Goal: Contribute content

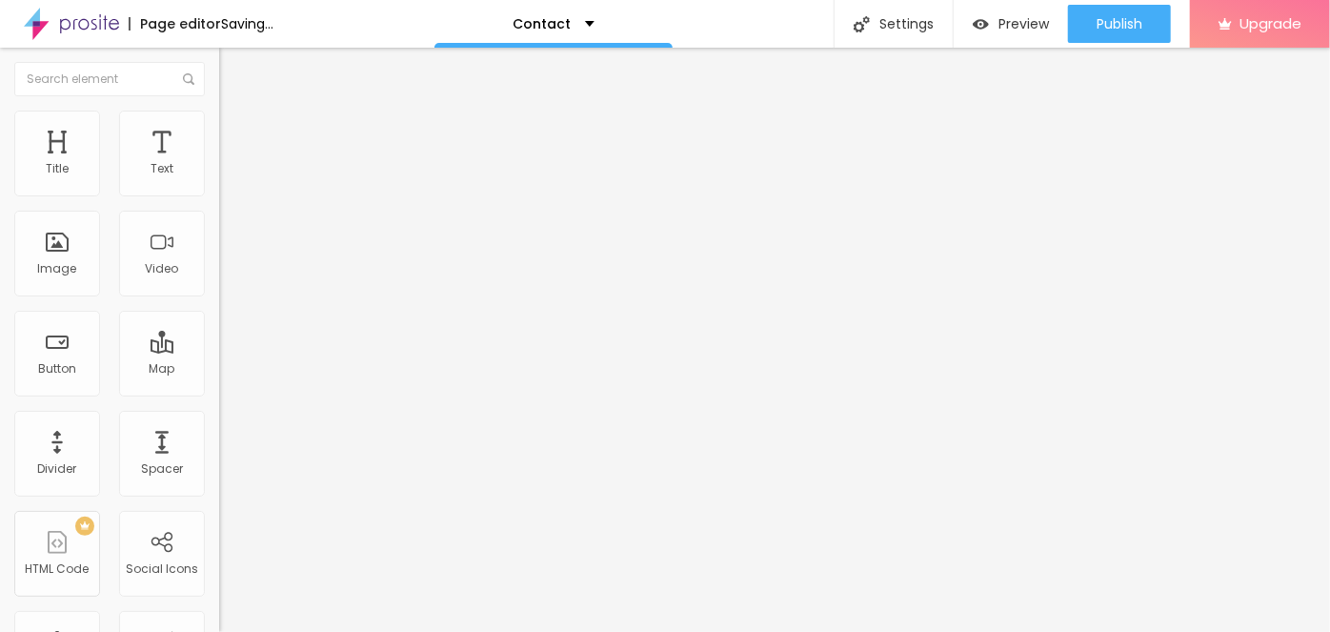
click at [219, 164] on span "Add image" at bounding box center [258, 156] width 78 height 16
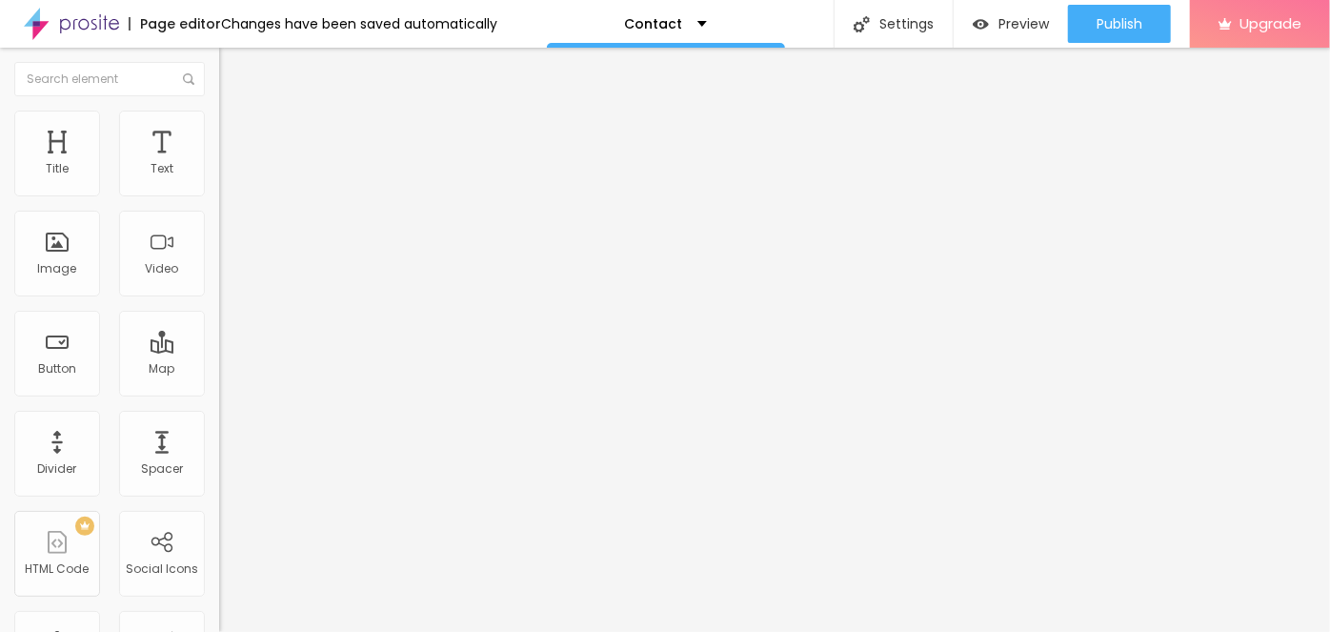
click at [233, 71] on img "button" at bounding box center [240, 69] width 15 height 15
click at [234, 170] on icon "button" at bounding box center [236, 168] width 4 height 4
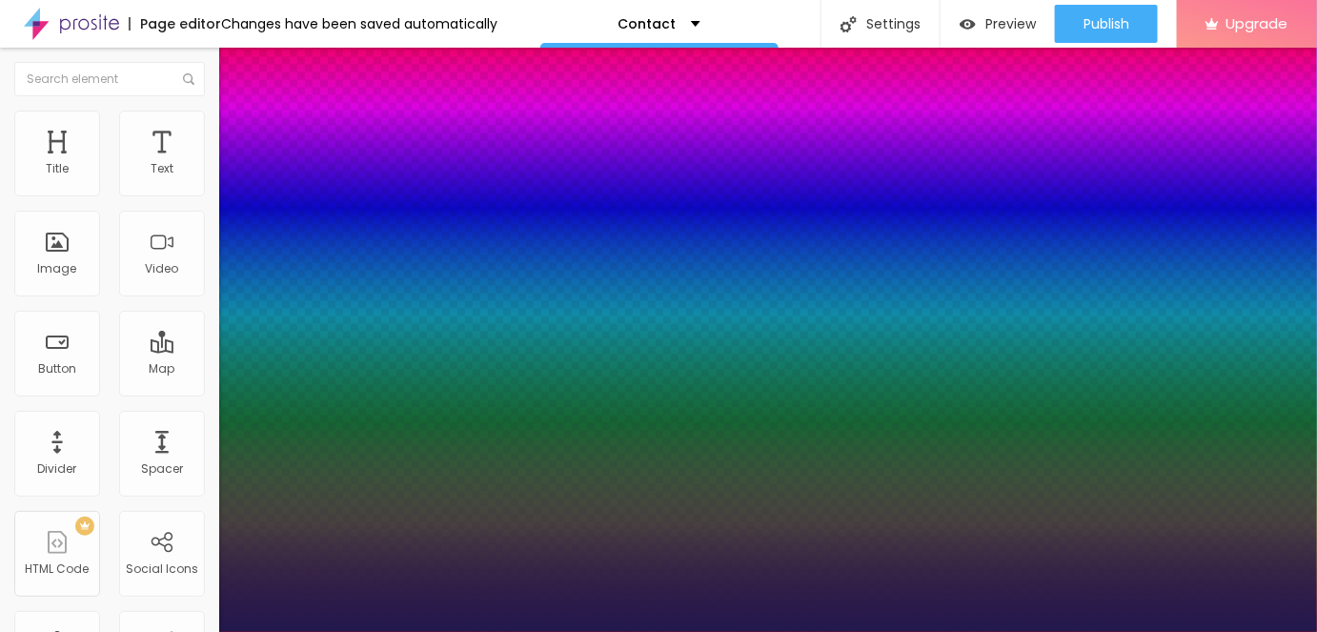
click at [196, 631] on div at bounding box center [658, 632] width 1317 height 0
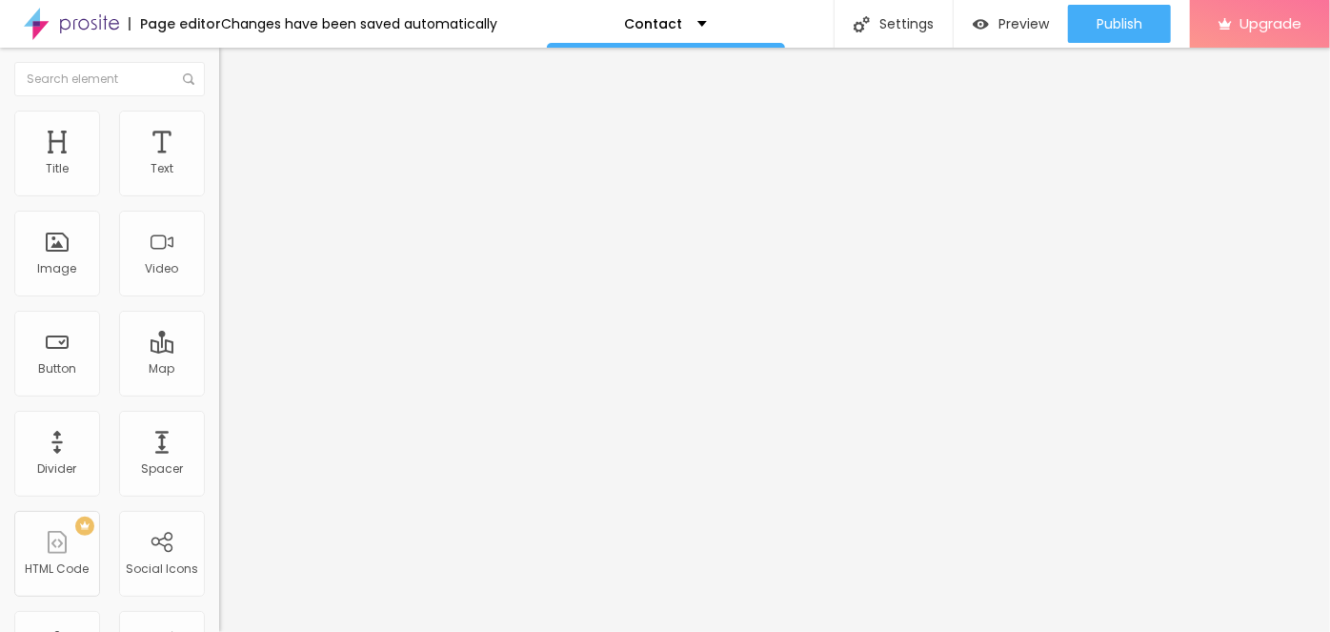
click at [219, 240] on button "button" at bounding box center [232, 237] width 27 height 20
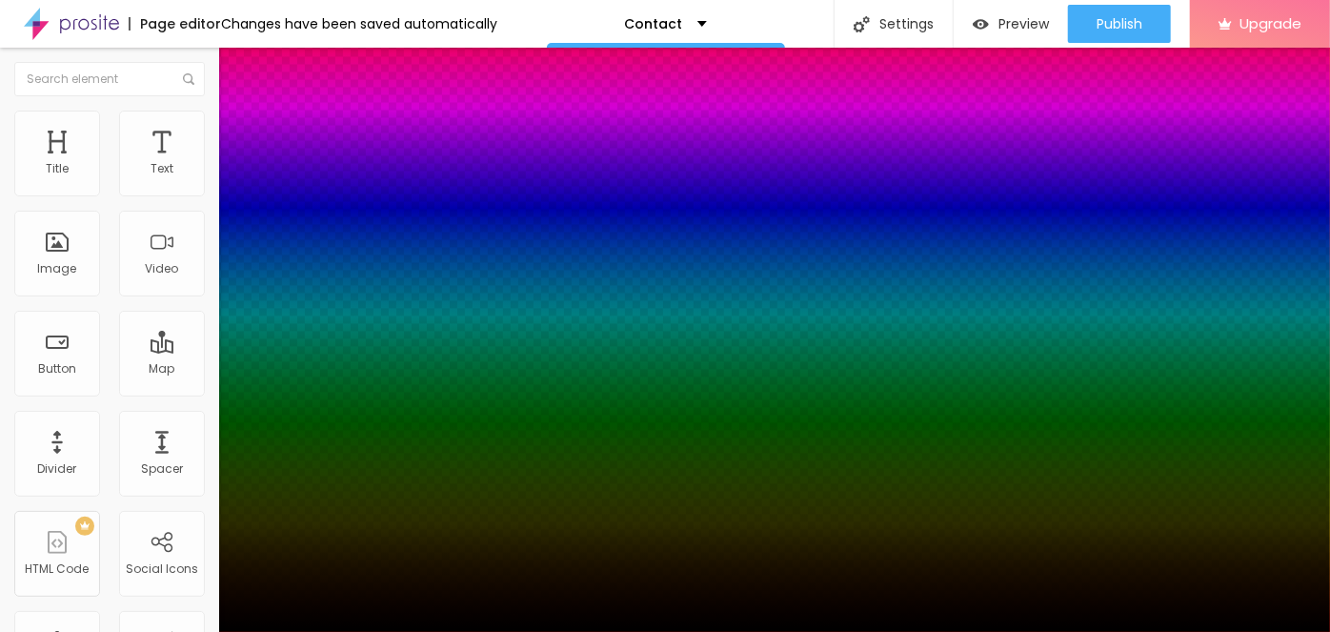
click at [183, 631] on div at bounding box center [665, 632] width 1330 height 0
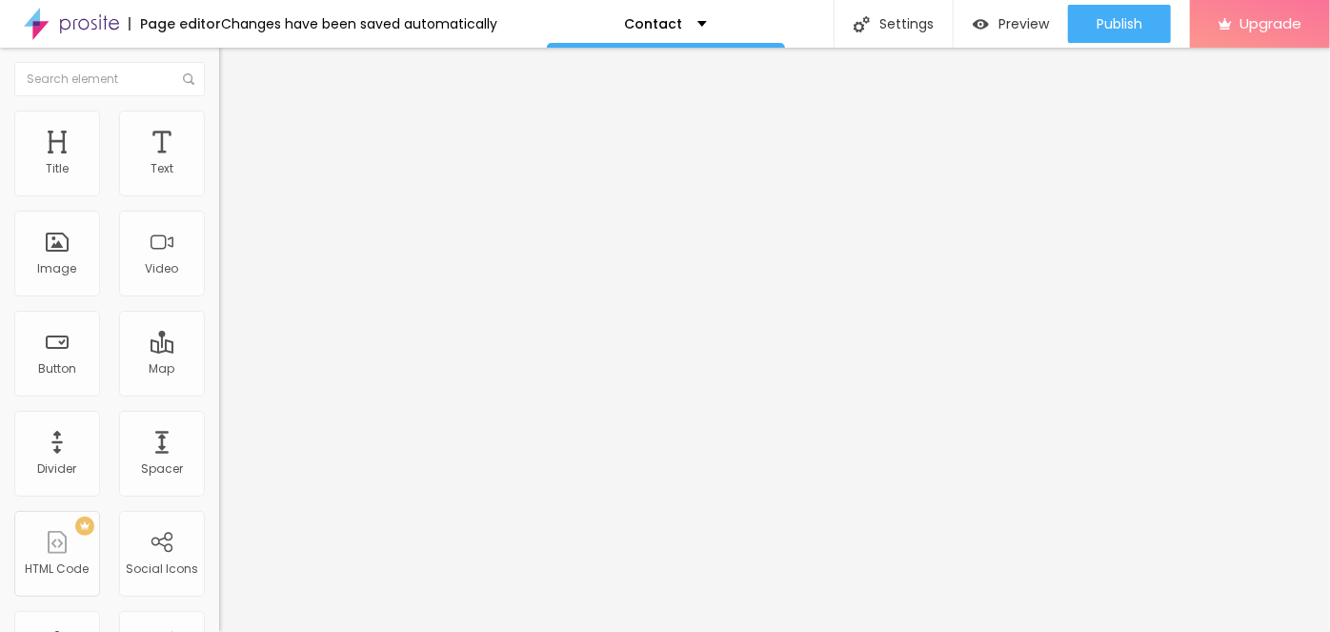
click at [219, 117] on img at bounding box center [227, 119] width 17 height 17
click at [236, 112] on span "Style" at bounding box center [250, 104] width 28 height 16
click at [233, 71] on img "button" at bounding box center [240, 69] width 15 height 15
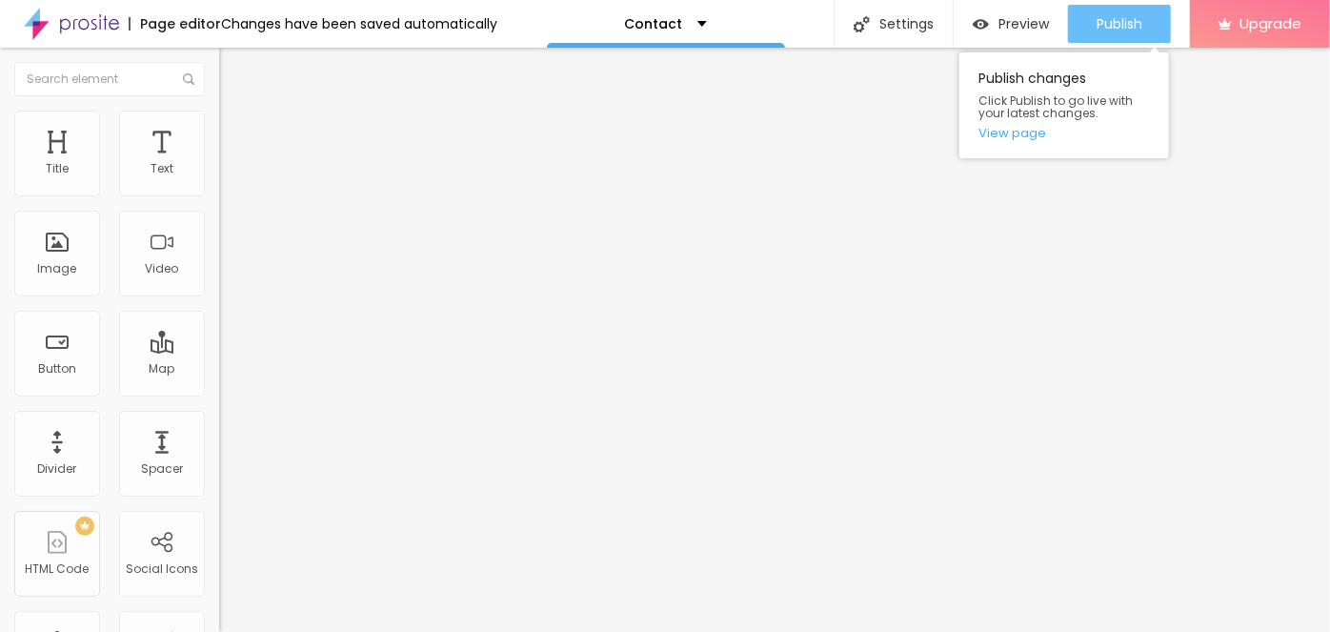
click at [1087, 30] on button "Publish" at bounding box center [1119, 24] width 103 height 38
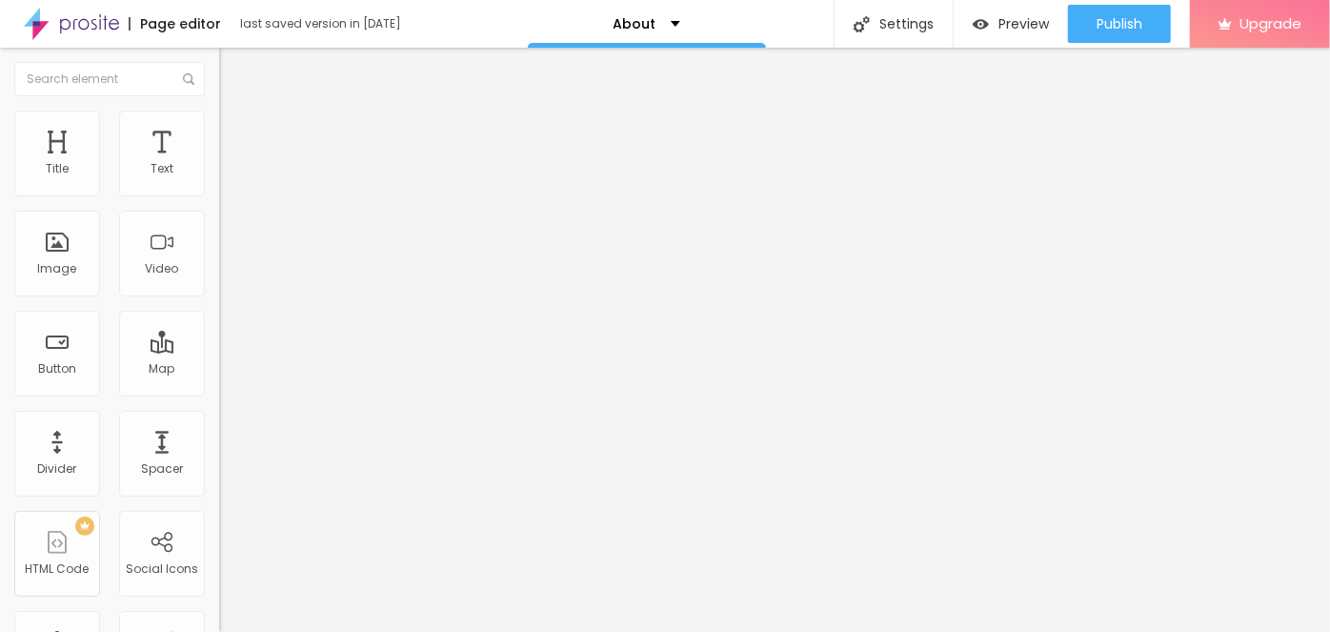
click at [219, 164] on span "Change image" at bounding box center [270, 156] width 102 height 16
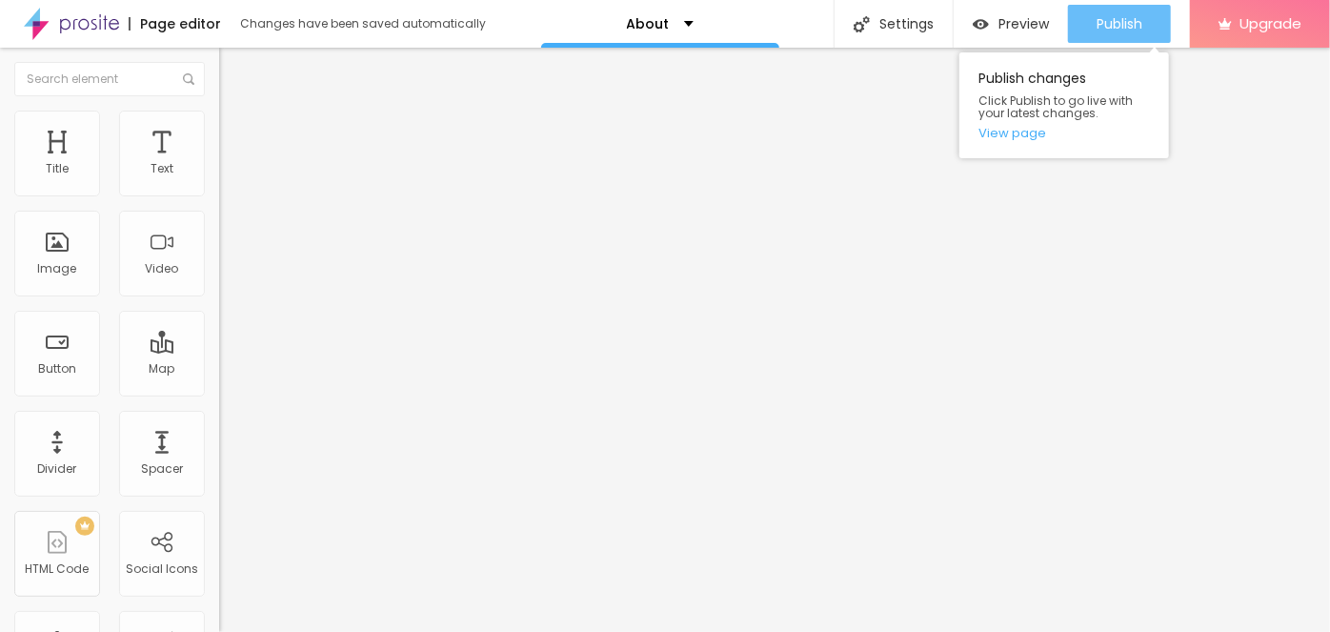
click at [1108, 30] on span "Publish" at bounding box center [1120, 23] width 46 height 15
click at [1113, 28] on span "Publish" at bounding box center [1120, 23] width 46 height 15
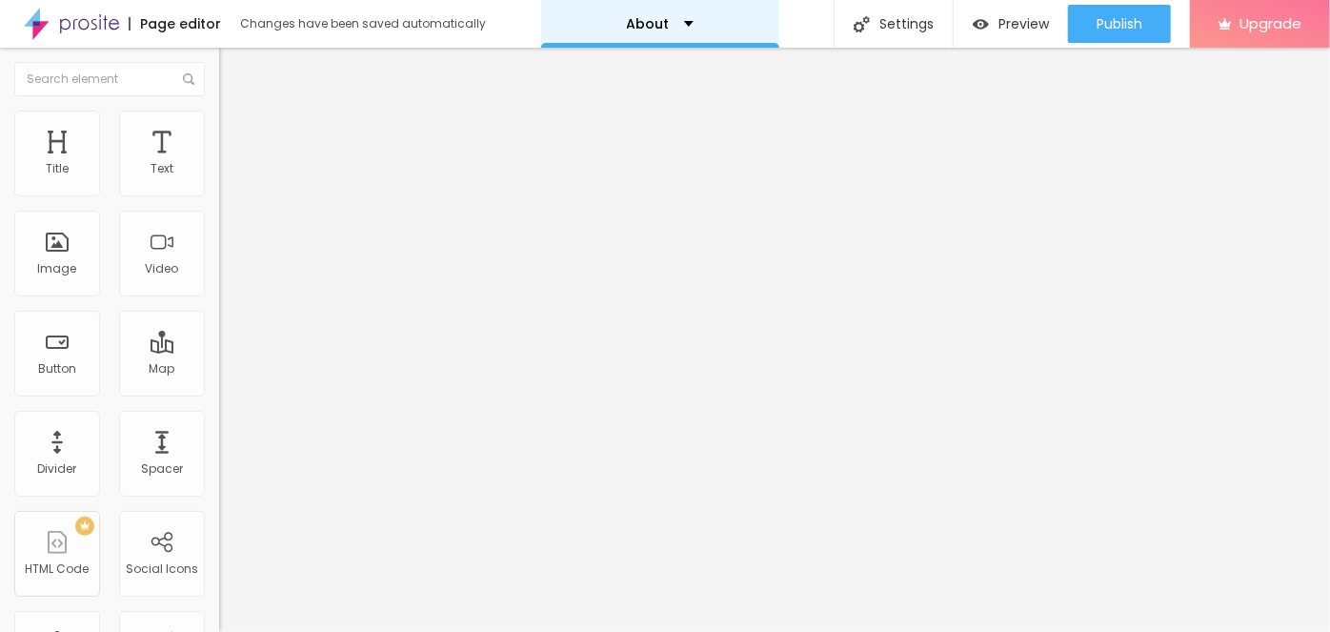
click at [653, 18] on p "About" at bounding box center [648, 23] width 43 height 13
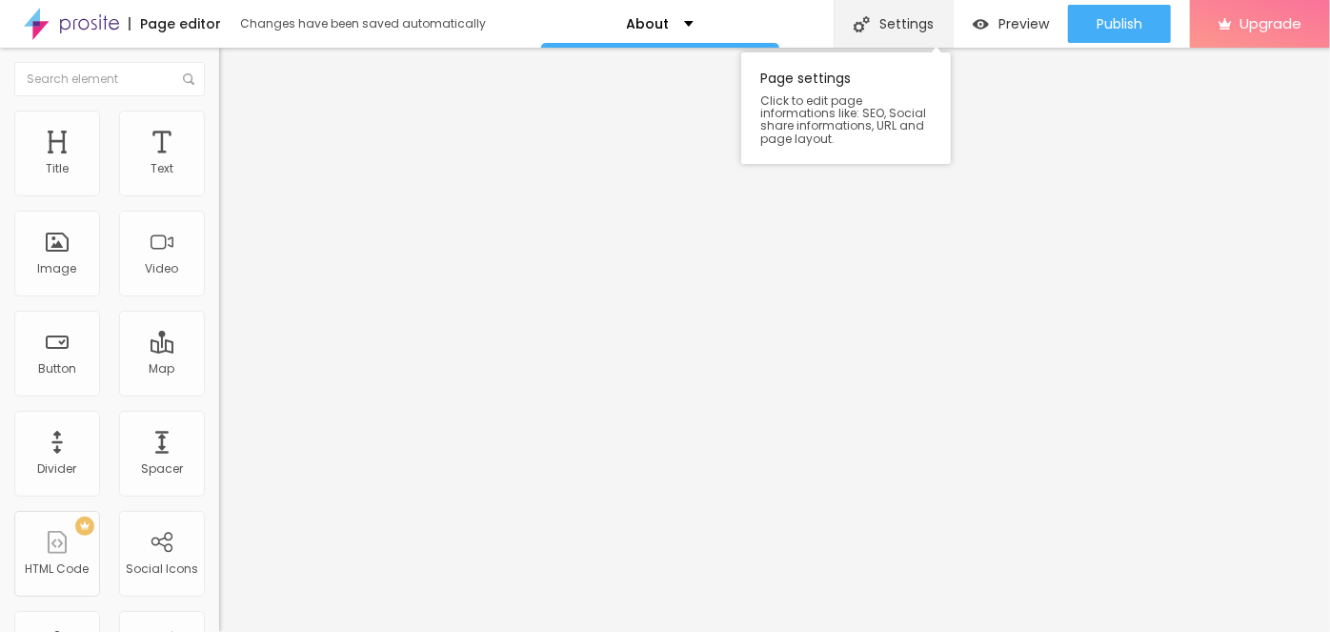
click at [881, 18] on div "Settings" at bounding box center [893, 24] width 119 height 48
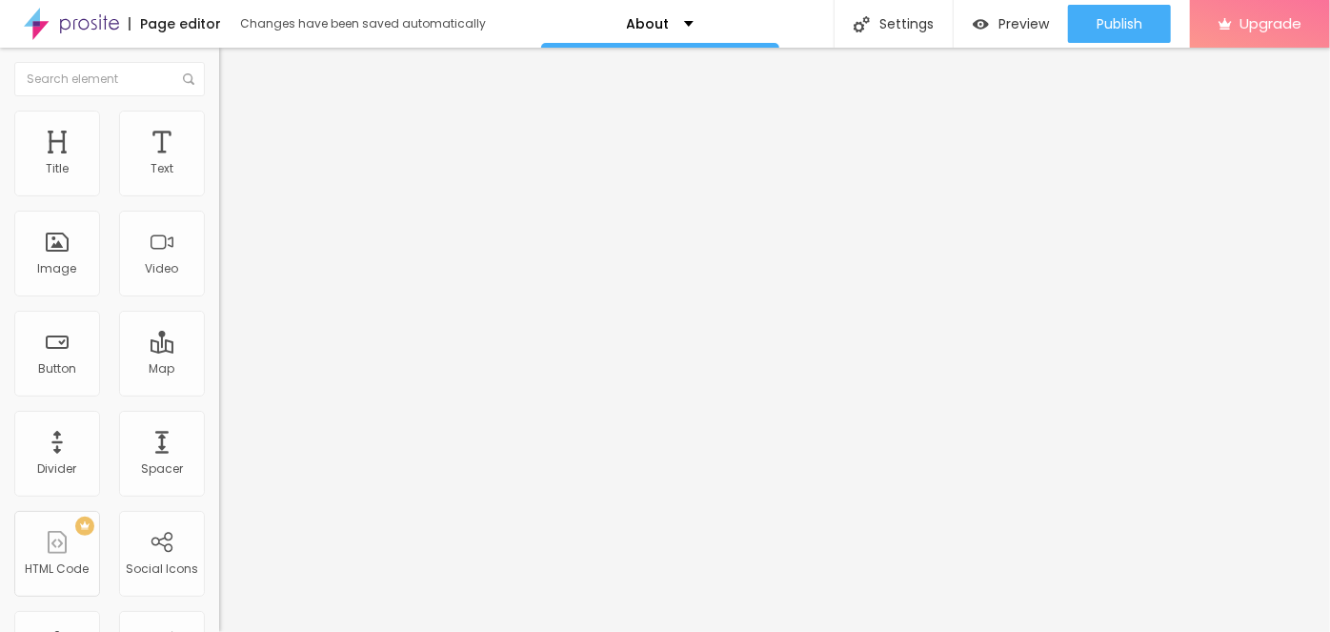
click at [106, 89] on input "text" at bounding box center [109, 79] width 191 height 34
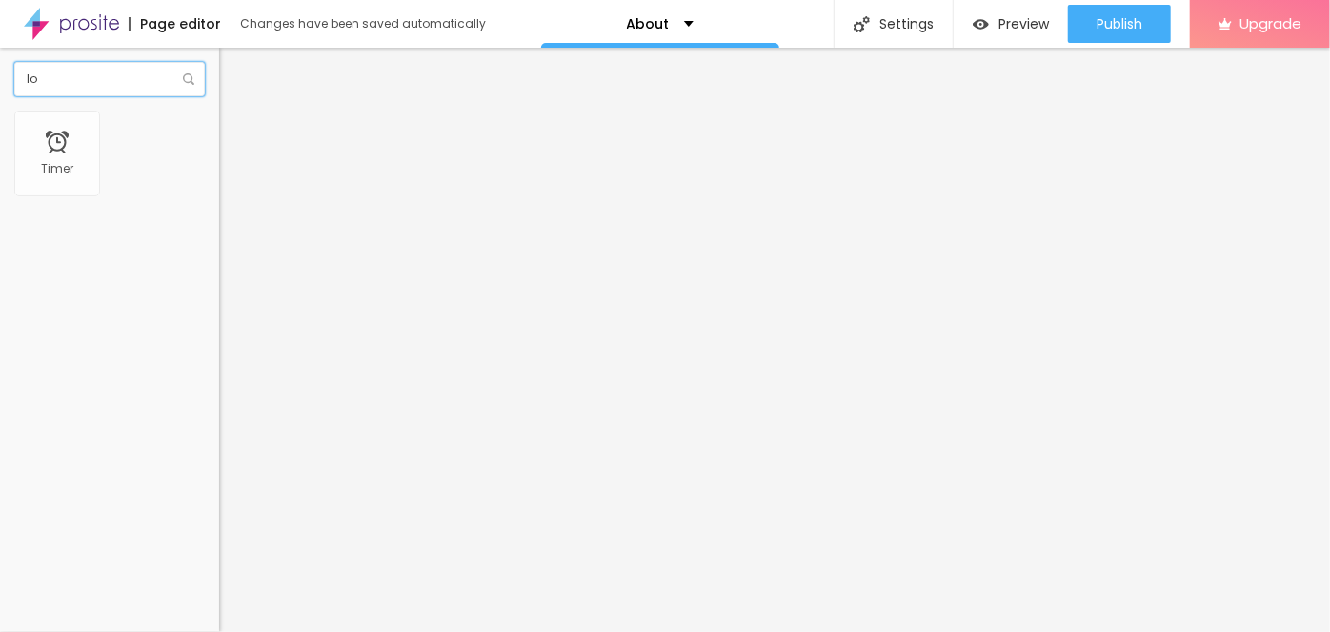
type input "l"
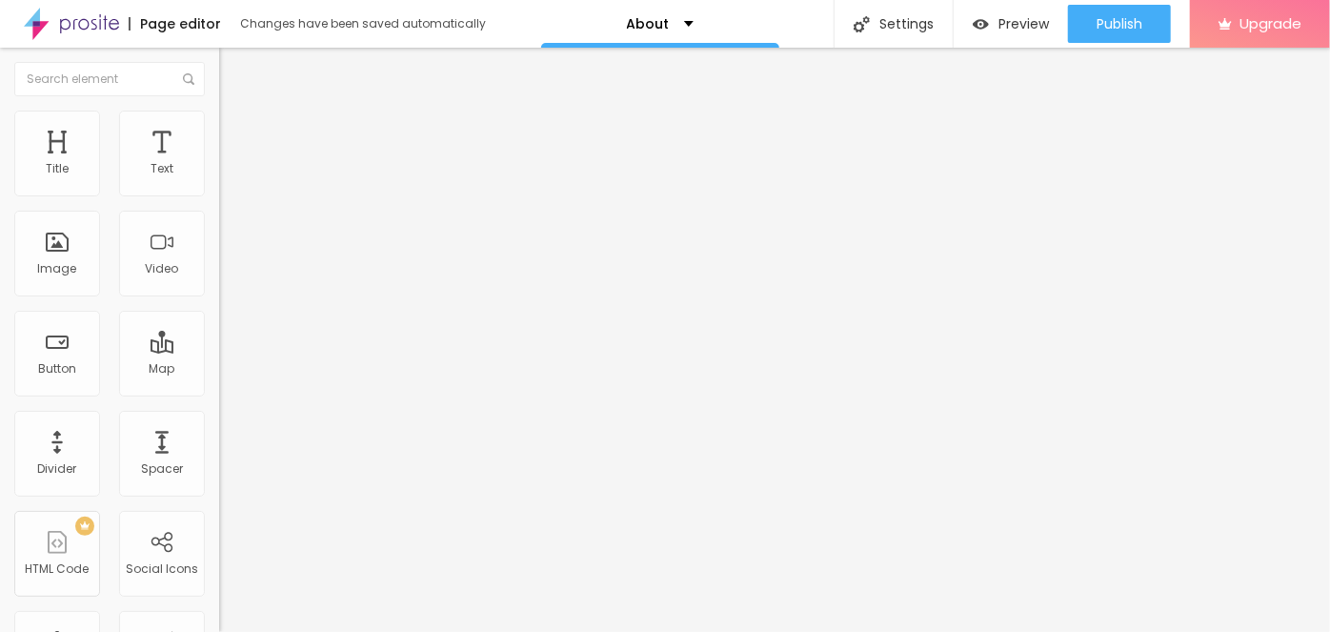
click at [219, 130] on img at bounding box center [227, 138] width 17 height 17
click at [236, 128] on span "Style" at bounding box center [250, 123] width 28 height 16
click at [166, 76] on input "text" at bounding box center [109, 79] width 191 height 34
type input "l"
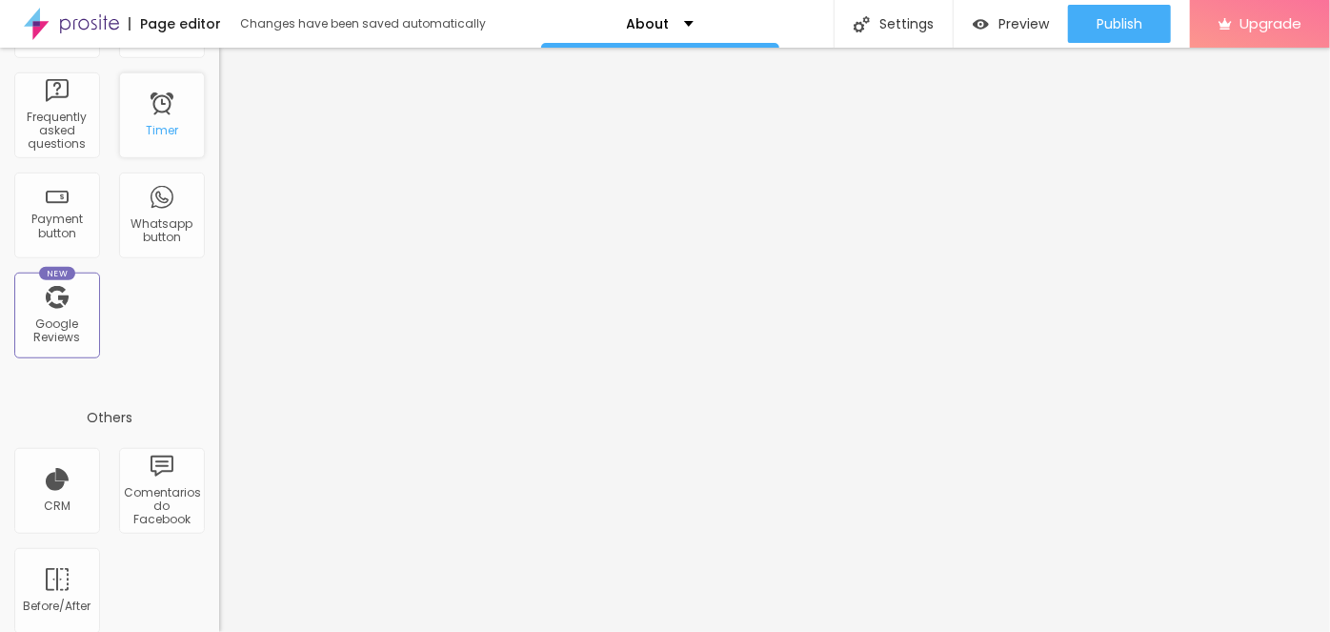
scroll to position [653, 0]
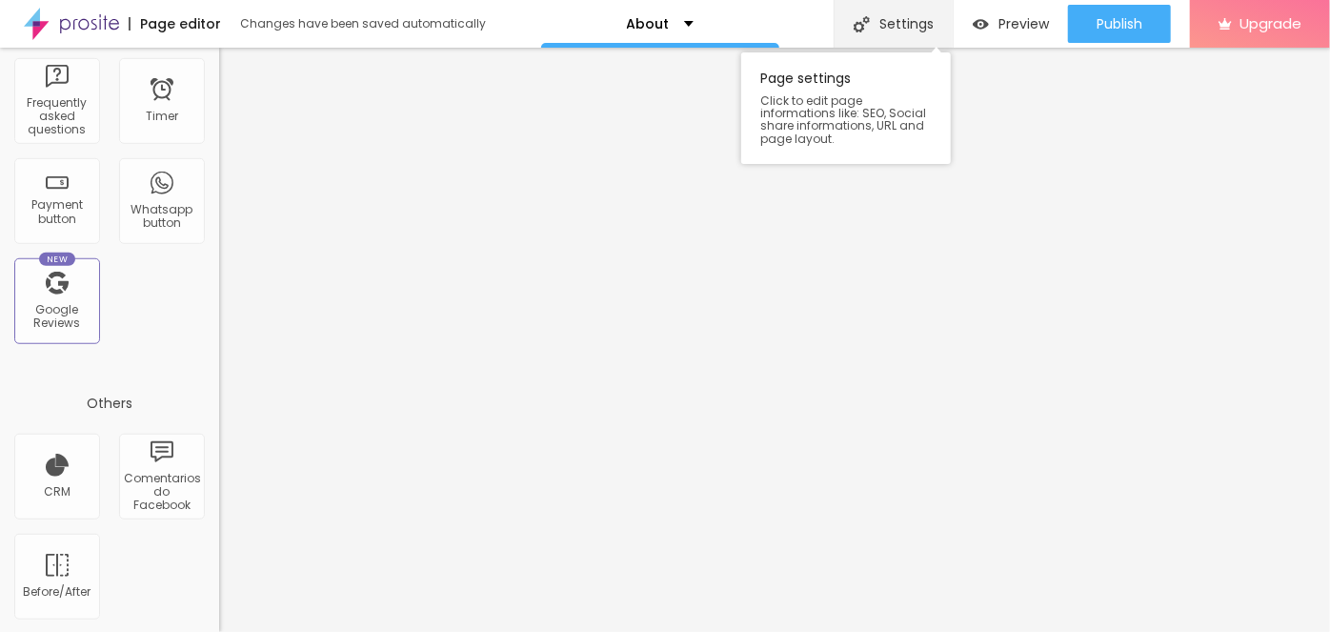
click at [886, 26] on div "Settings" at bounding box center [893, 24] width 119 height 48
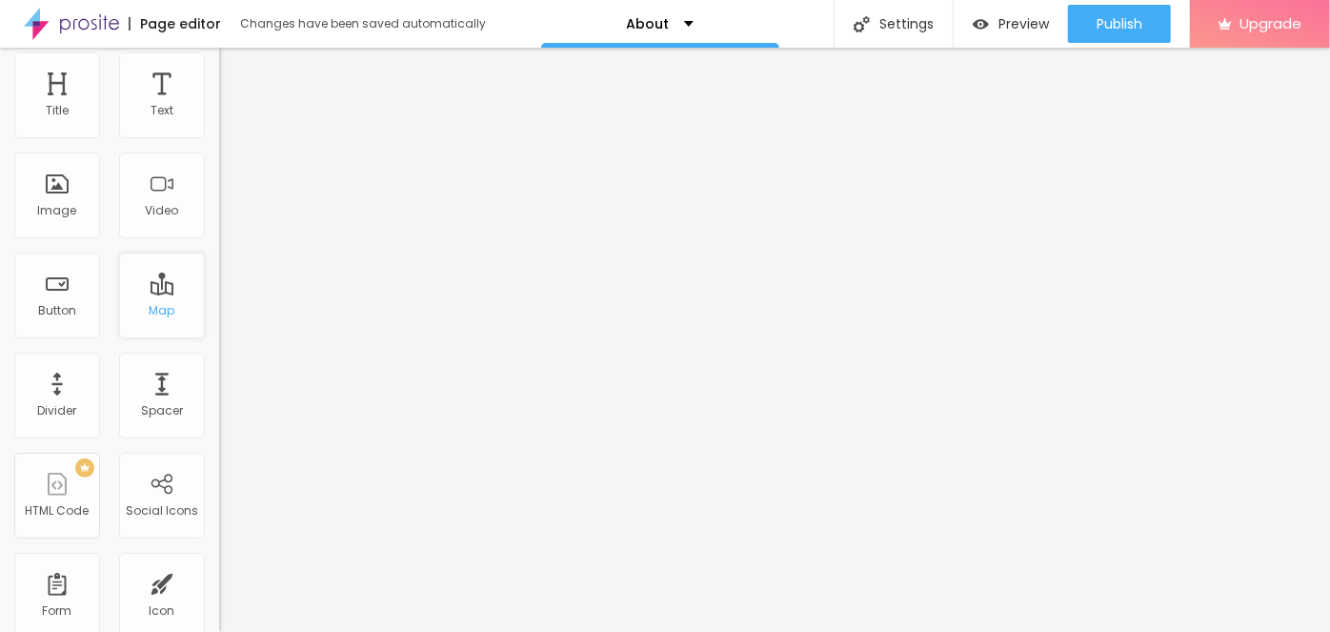
scroll to position [0, 0]
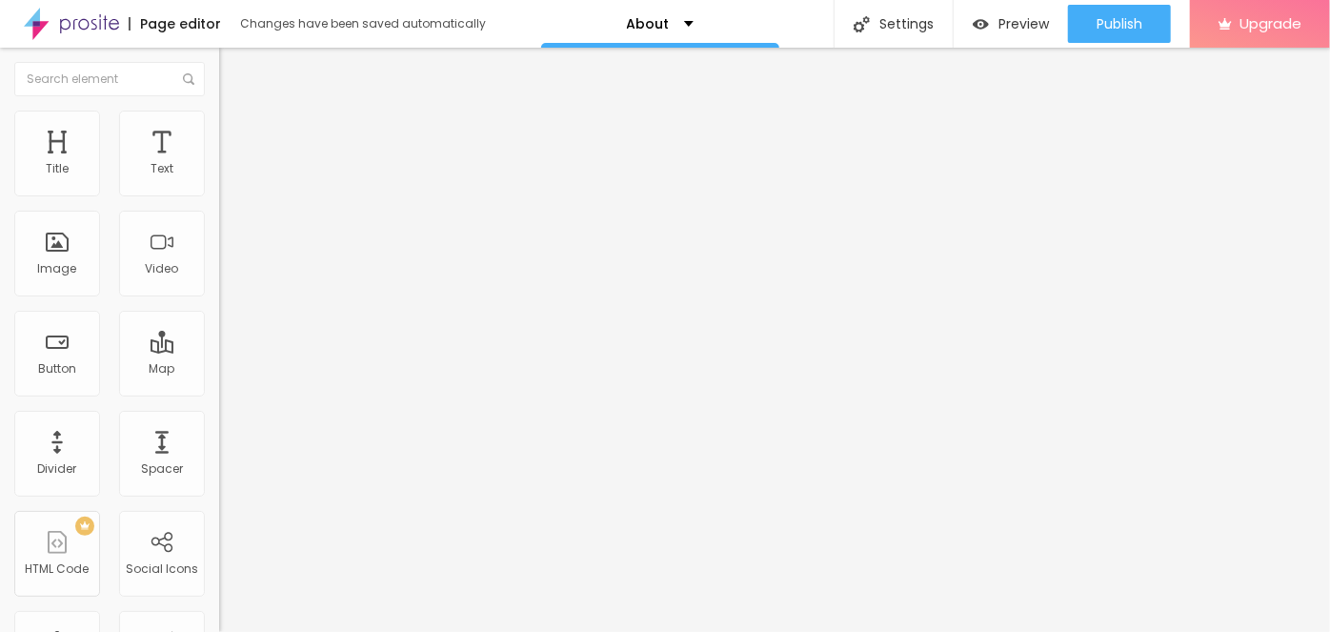
click at [84, 22] on img at bounding box center [71, 24] width 95 height 48
